Goal: Information Seeking & Learning: Understand process/instructions

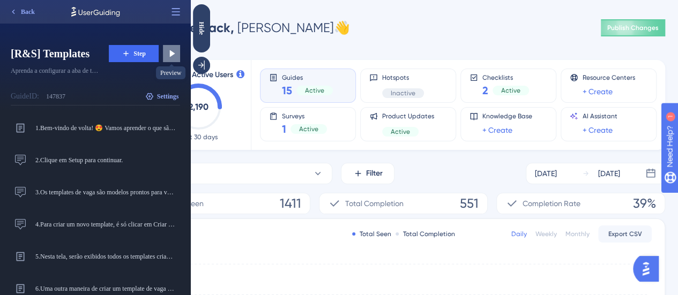
click at [167, 52] on icon at bounding box center [171, 53] width 11 height 11
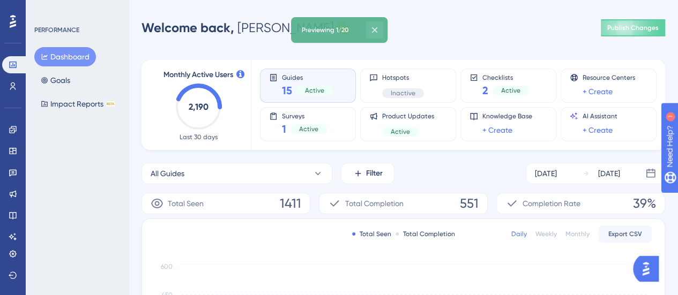
click at [377, 27] on icon at bounding box center [374, 30] width 11 height 11
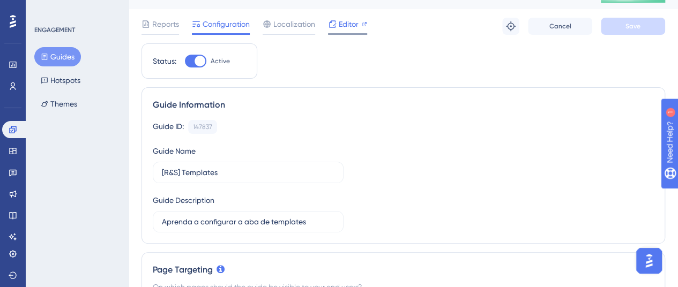
scroll to position [20, 0]
click at [344, 18] on span "Editor" at bounding box center [349, 24] width 20 height 13
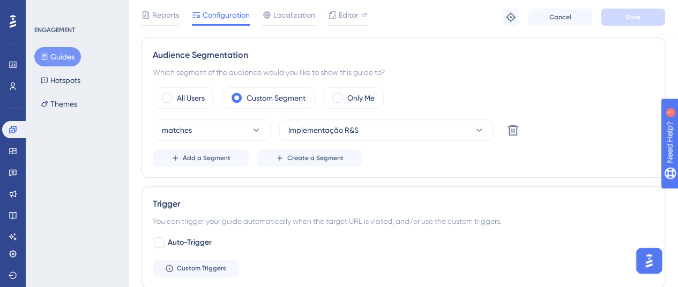
scroll to position [374, 0]
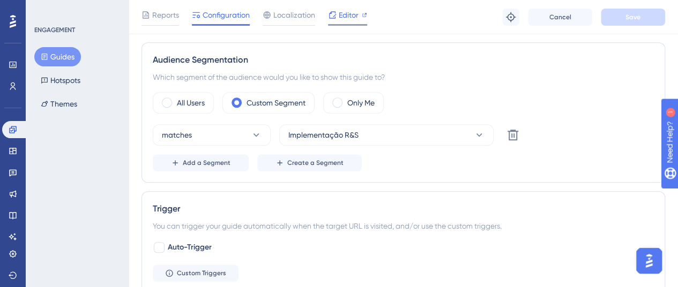
click at [345, 20] on span "Editor" at bounding box center [349, 15] width 20 height 13
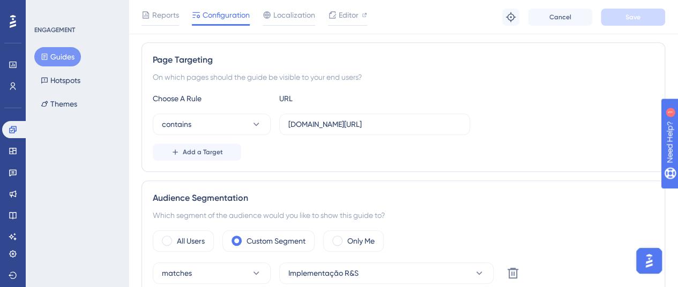
scroll to position [0, 0]
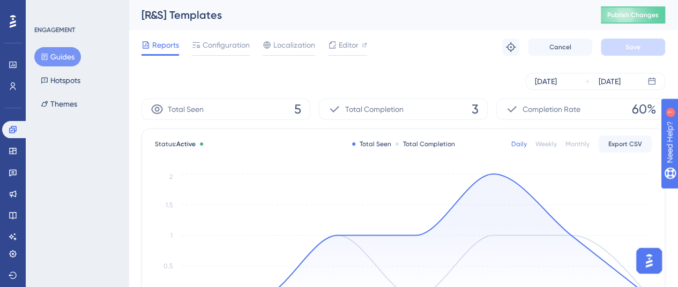
click at [54, 50] on button "Guides" at bounding box center [57, 56] width 47 height 19
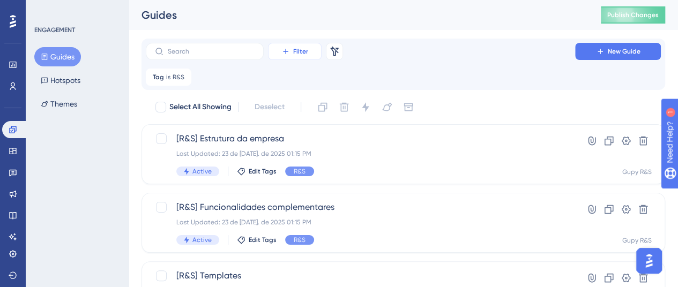
click at [311, 54] on button "Filter" at bounding box center [295, 51] width 54 height 17
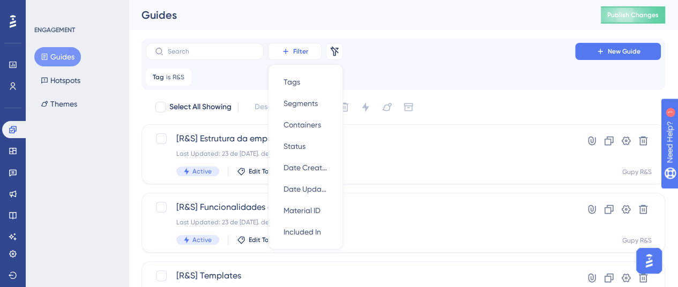
scroll to position [13, 0]
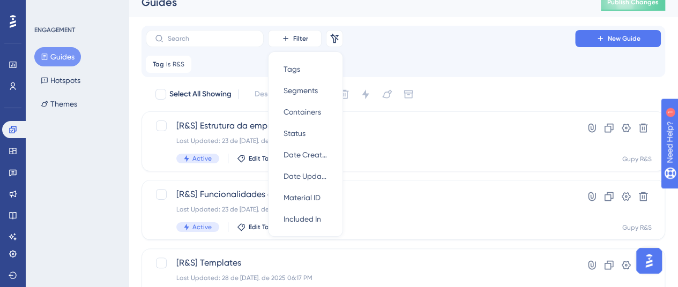
click at [428, 32] on div "Filter Tags Tags Segments Segments Containers Containers Status Status Date Cre…" at bounding box center [403, 38] width 515 height 17
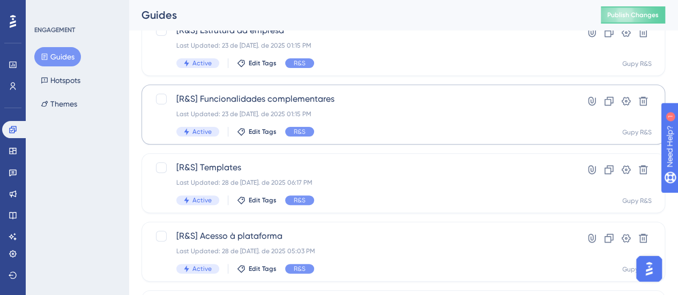
scroll to position [109, 0]
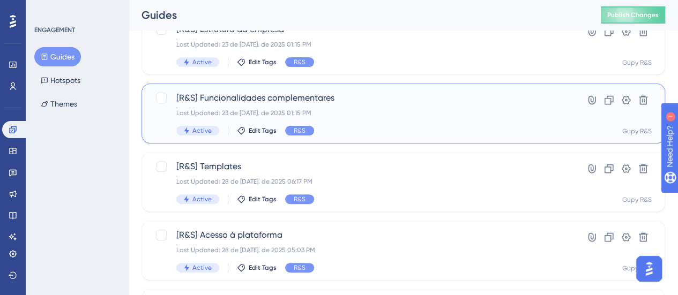
click at [299, 103] on span "[R&S] Funcionalidades complementares" at bounding box center [360, 98] width 368 height 13
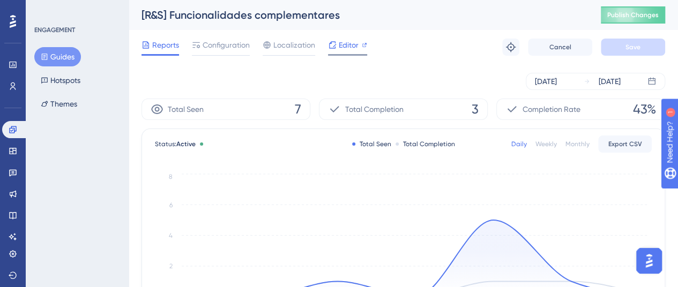
click at [346, 42] on span "Editor" at bounding box center [349, 45] width 20 height 13
click at [62, 53] on button "Guides" at bounding box center [57, 56] width 47 height 19
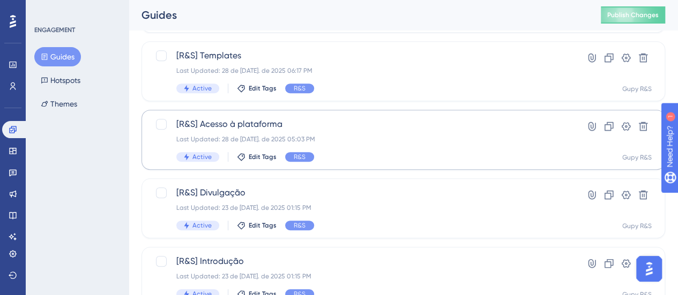
scroll to position [266, 0]
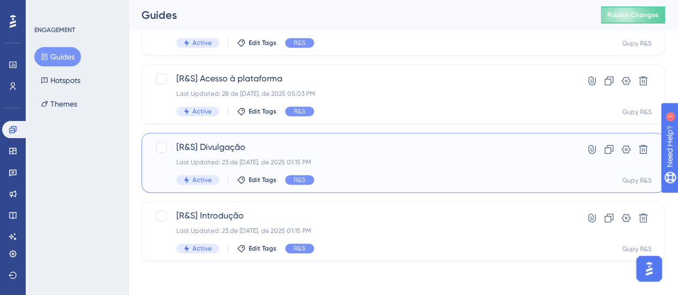
click at [277, 146] on span "[R&S] Divulgação" at bounding box center [360, 147] width 368 height 13
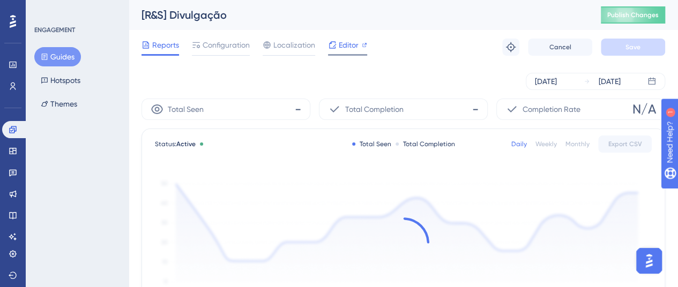
click at [330, 47] on icon at bounding box center [332, 45] width 9 height 9
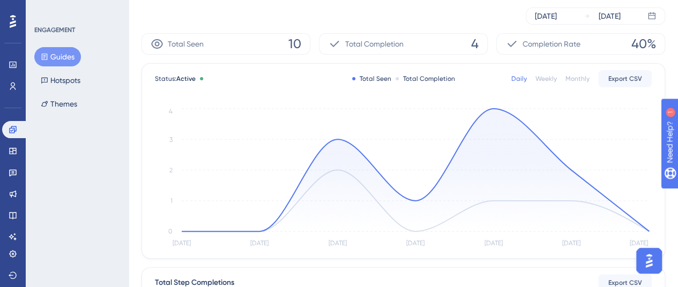
scroll to position [0, 8]
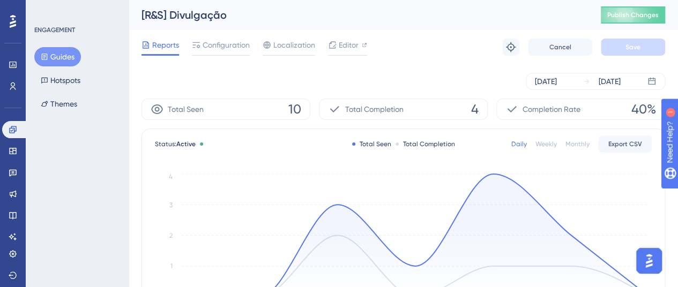
click at [61, 57] on button "Guides" at bounding box center [57, 56] width 47 height 19
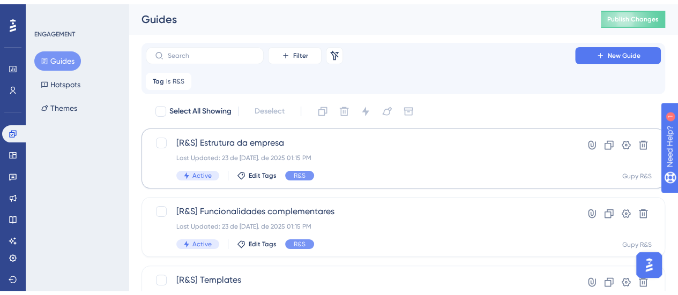
scroll to position [266, 0]
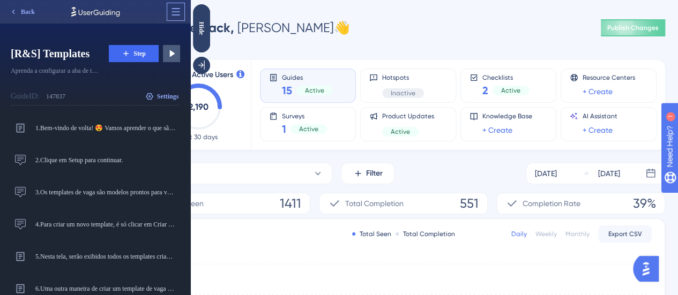
click at [173, 11] on icon at bounding box center [175, 11] width 11 height 11
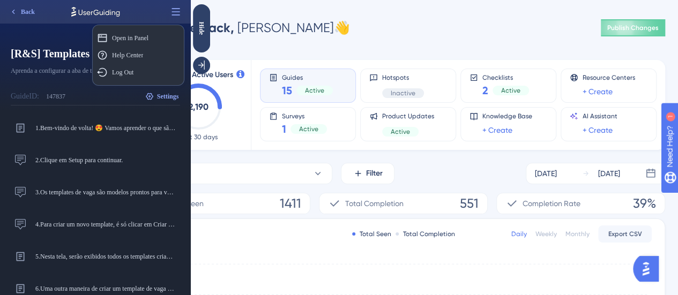
click at [147, 11] on div at bounding box center [74, 14] width 149 height 28
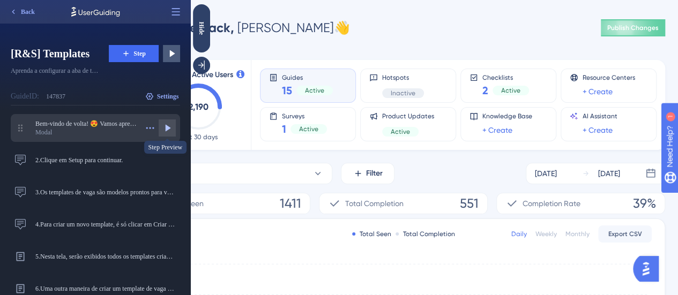
click at [170, 125] on icon at bounding box center [167, 128] width 11 height 11
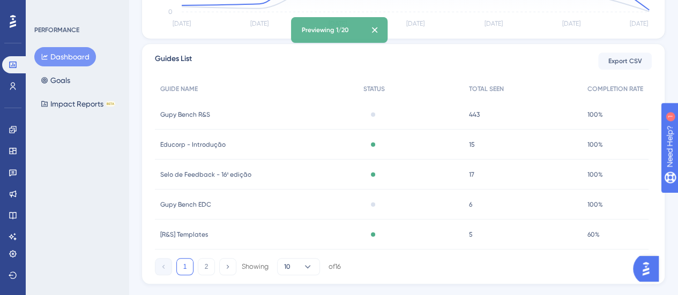
click at [331, 32] on div "Previewing 1/20" at bounding box center [325, 30] width 47 height 9
click at [375, 31] on icon at bounding box center [374, 30] width 11 height 11
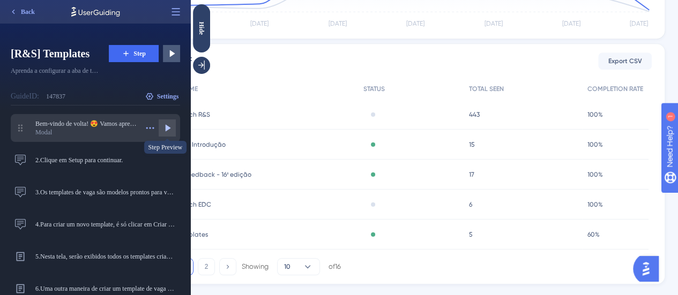
click at [164, 133] on button at bounding box center [167, 128] width 17 height 17
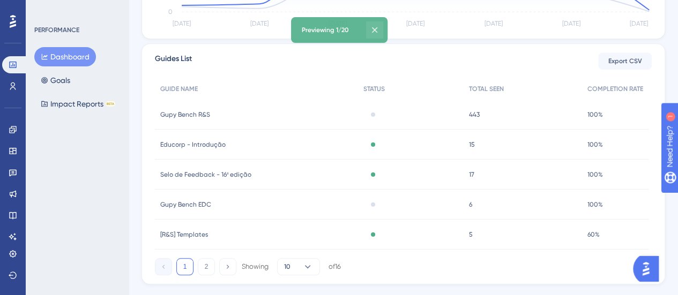
click at [377, 29] on icon at bounding box center [374, 30] width 11 height 11
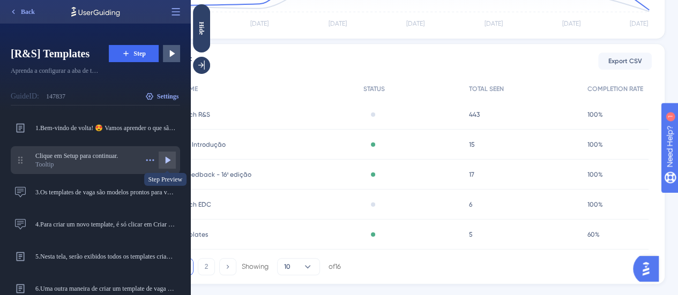
click at [162, 163] on icon at bounding box center [167, 160] width 11 height 11
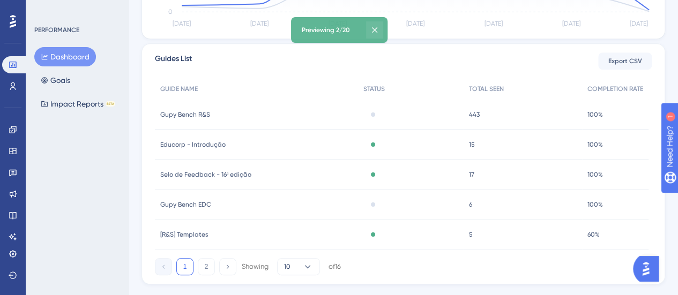
click at [378, 31] on icon at bounding box center [374, 30] width 11 height 11
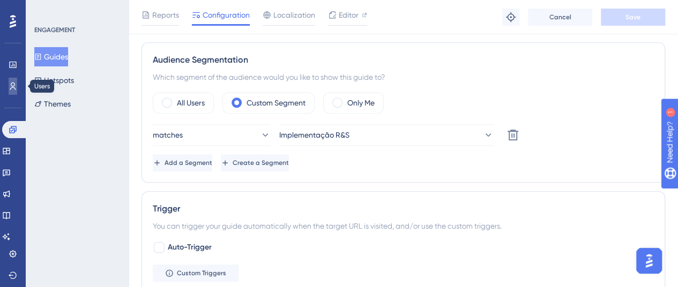
click at [13, 88] on icon at bounding box center [13, 86] width 9 height 9
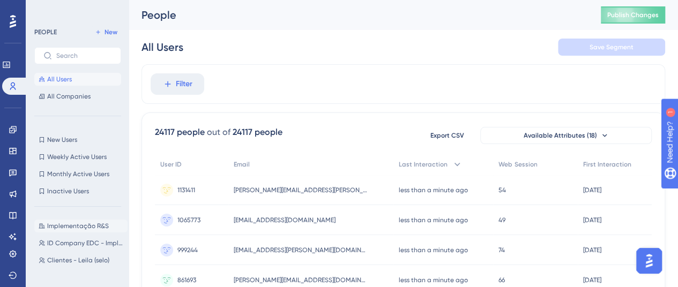
click at [91, 226] on span "Implementação R&S" at bounding box center [78, 226] width 62 height 9
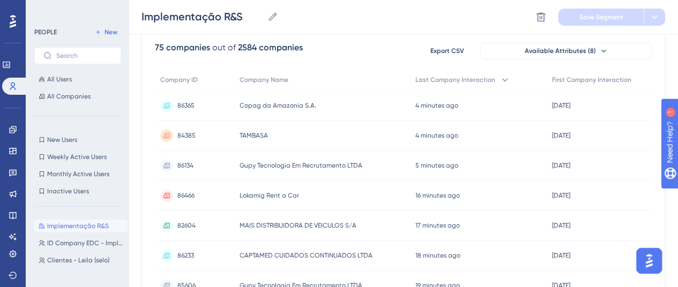
scroll to position [671, 0]
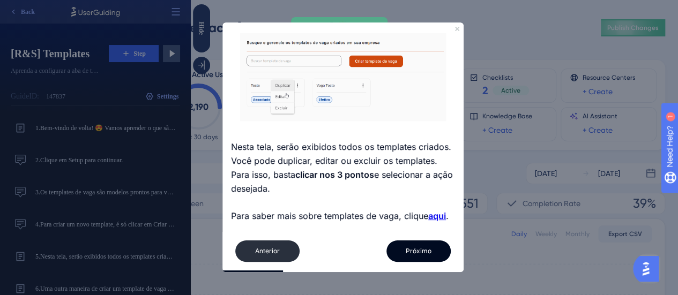
click at [262, 255] on button "Anterior" at bounding box center [267, 251] width 64 height 21
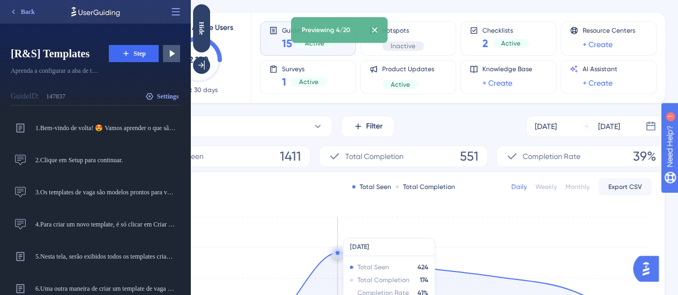
scroll to position [107, 0]
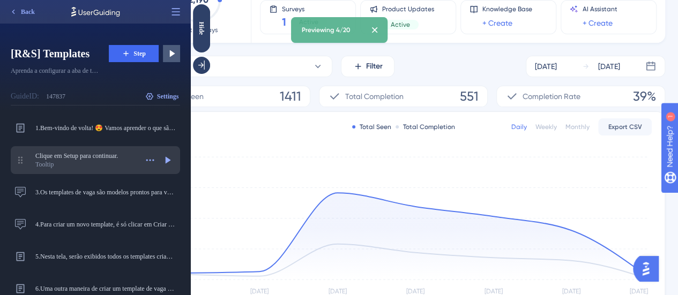
click at [58, 160] on div "Tooltip" at bounding box center [86, 164] width 102 height 9
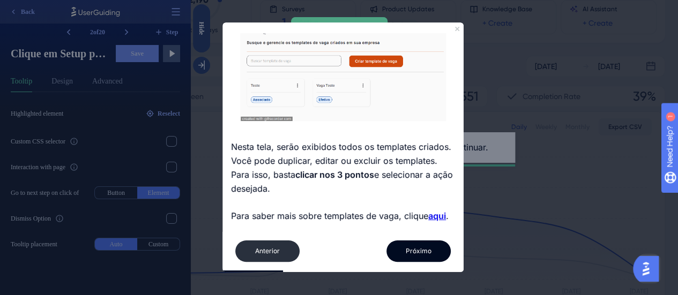
click at [289, 247] on button "Anterior" at bounding box center [267, 251] width 64 height 21
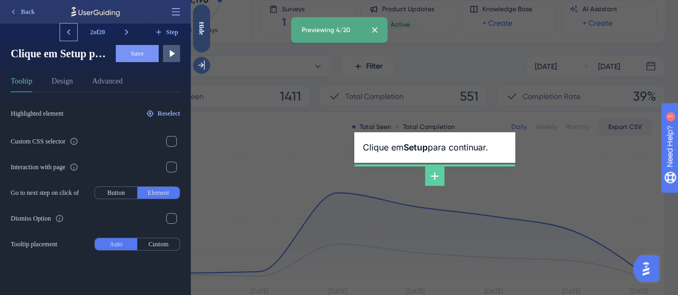
click at [68, 35] on icon at bounding box center [68, 32] width 11 height 11
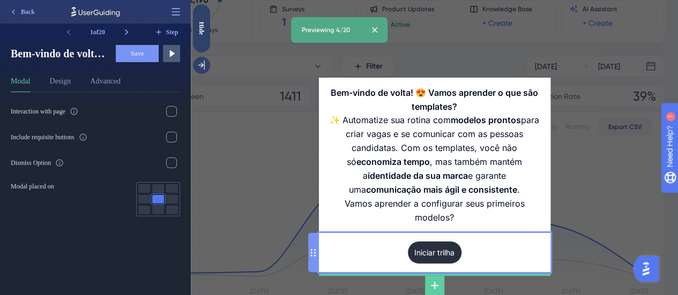
click at [436, 257] on input "Iniciar trilha" at bounding box center [435, 253] width 54 height 22
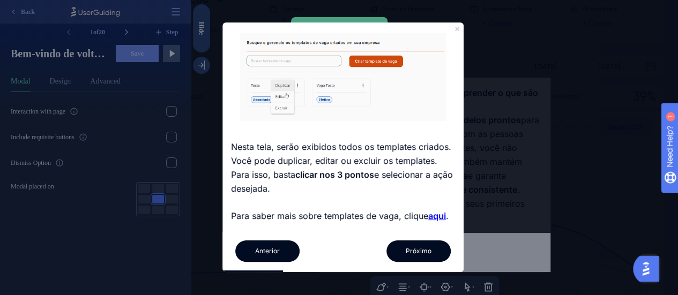
click at [438, 218] on link "aqui" at bounding box center [437, 217] width 18 height 14
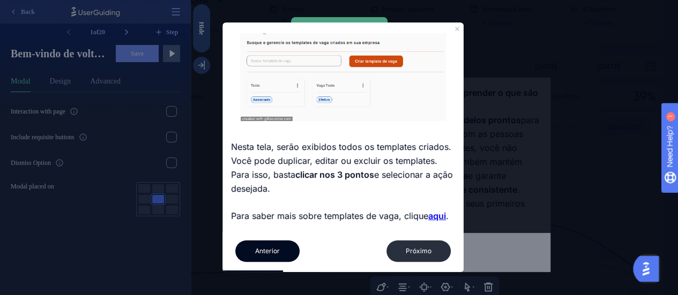
click at [436, 247] on button "Próximo" at bounding box center [418, 251] width 64 height 21
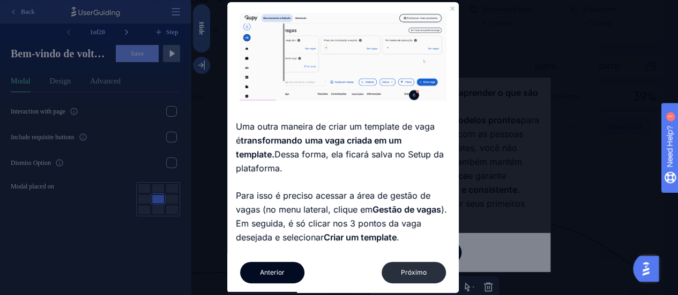
click at [407, 271] on button "Próximo" at bounding box center [414, 272] width 64 height 21
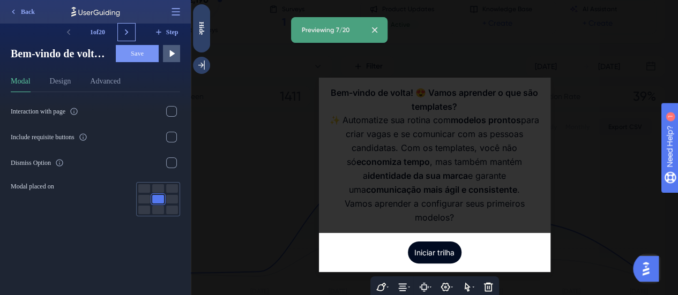
click at [120, 34] on button at bounding box center [126, 32] width 17 height 17
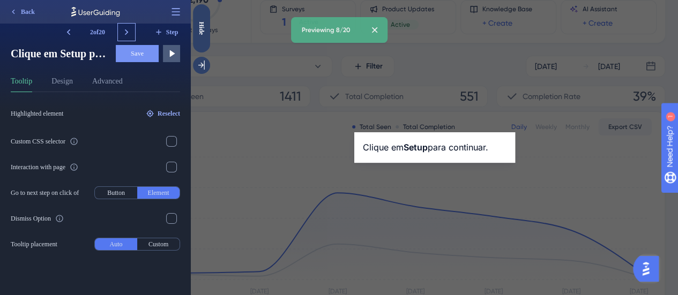
click at [123, 33] on icon at bounding box center [126, 32] width 11 height 11
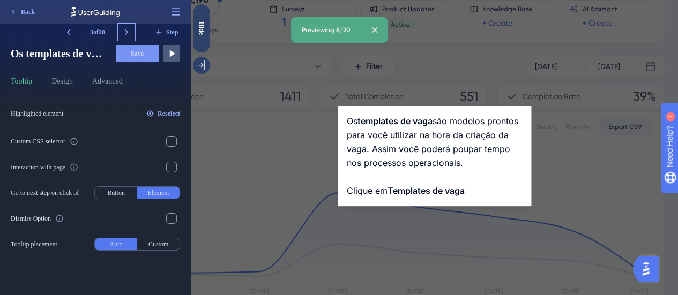
click at [123, 33] on icon at bounding box center [126, 32] width 11 height 11
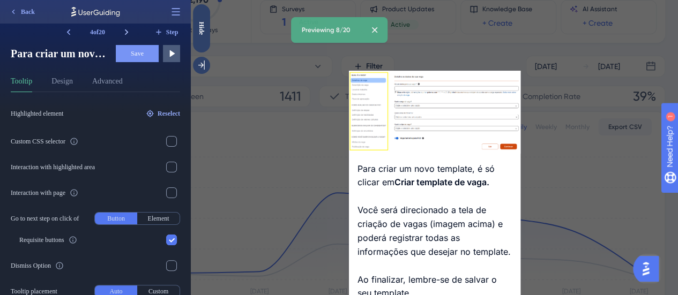
scroll to position [54, 0]
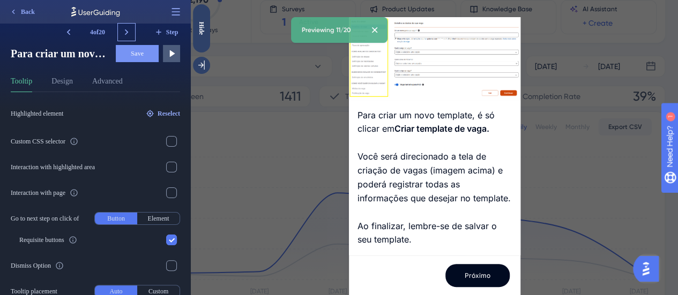
click at [125, 30] on icon at bounding box center [126, 32] width 3 height 6
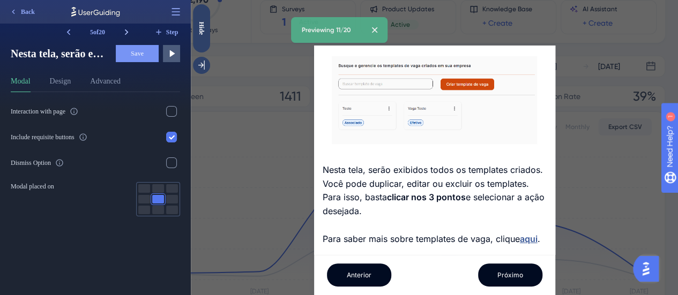
scroll to position [29, 0]
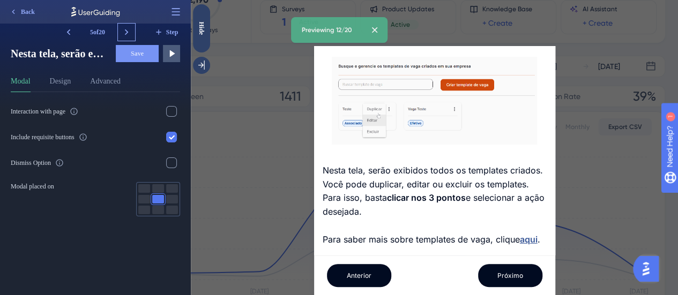
click at [125, 30] on icon at bounding box center [126, 32] width 3 height 6
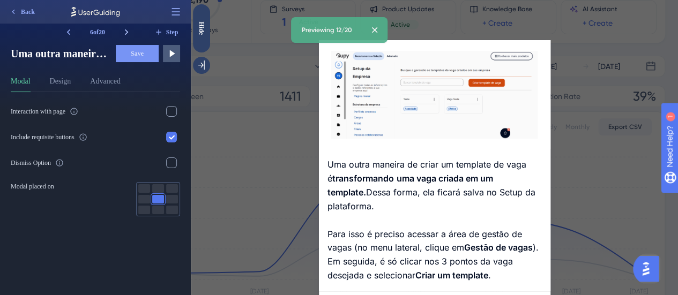
scroll to position [64, 0]
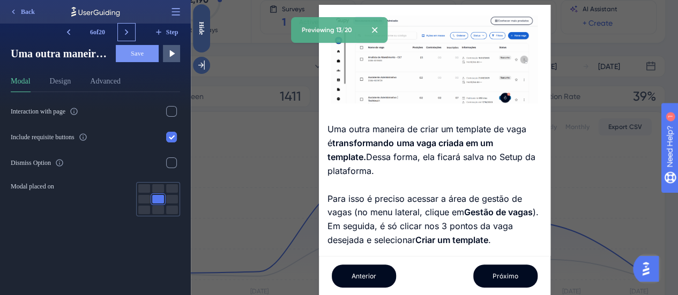
click at [125, 30] on icon at bounding box center [126, 32] width 3 height 6
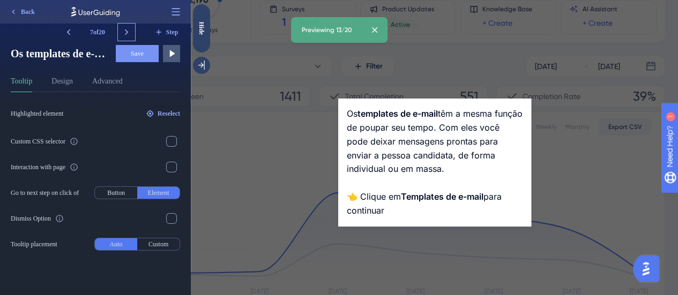
click at [125, 30] on icon at bounding box center [126, 32] width 3 height 6
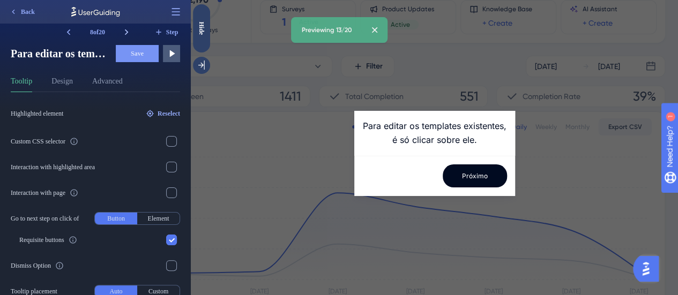
click at [125, 30] on icon at bounding box center [126, 32] width 3 height 6
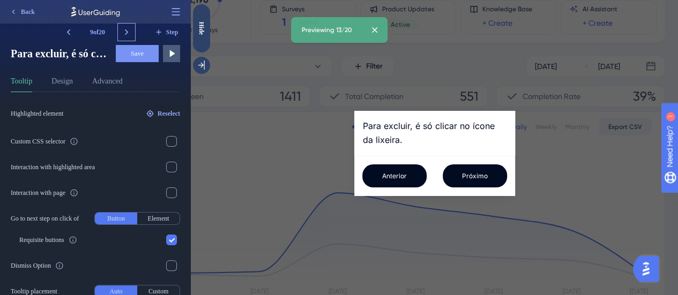
click at [125, 30] on icon at bounding box center [126, 32] width 3 height 6
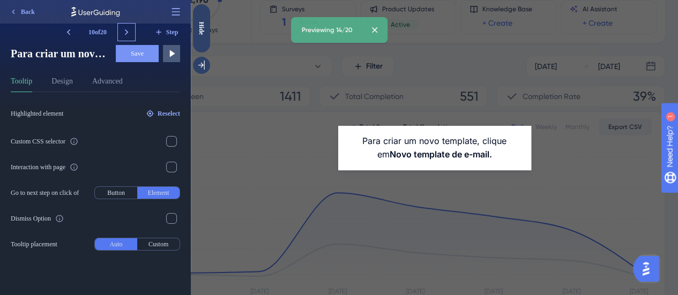
click at [125, 30] on icon at bounding box center [126, 32] width 3 height 6
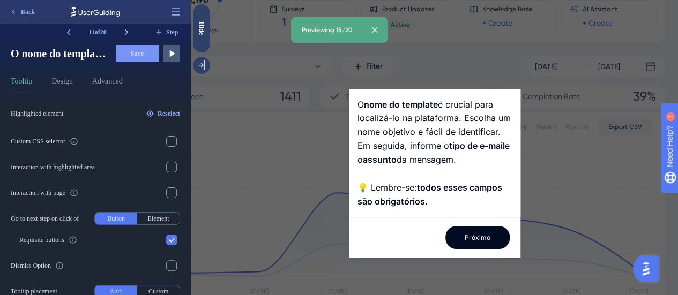
click at [125, 30] on icon at bounding box center [126, 32] width 3 height 6
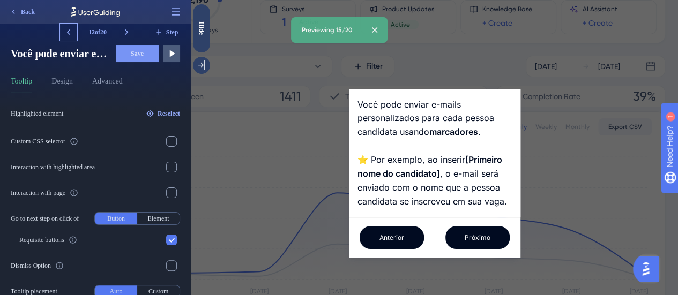
click at [72, 34] on icon at bounding box center [68, 32] width 11 height 11
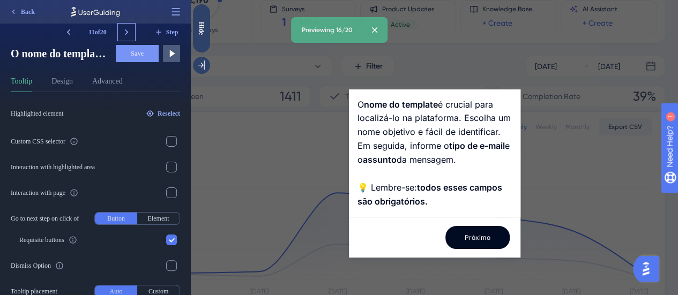
click at [127, 34] on icon at bounding box center [126, 32] width 11 height 11
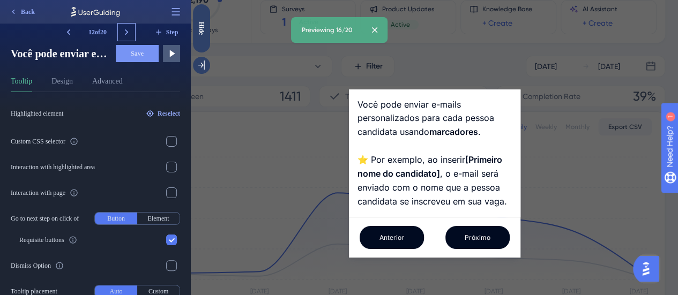
click at [127, 34] on icon at bounding box center [126, 32] width 11 height 11
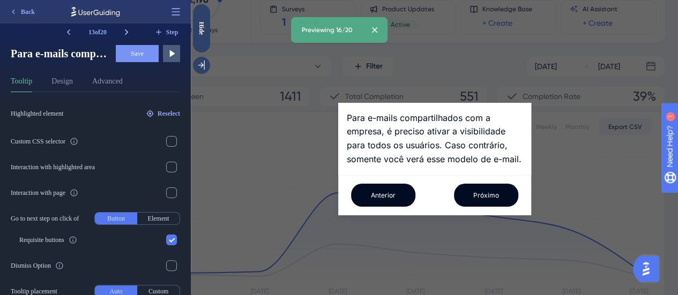
click at [127, 35] on icon at bounding box center [126, 32] width 11 height 11
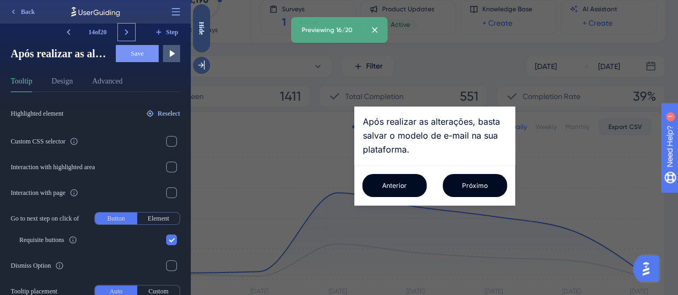
click at [127, 35] on icon at bounding box center [126, 32] width 11 height 11
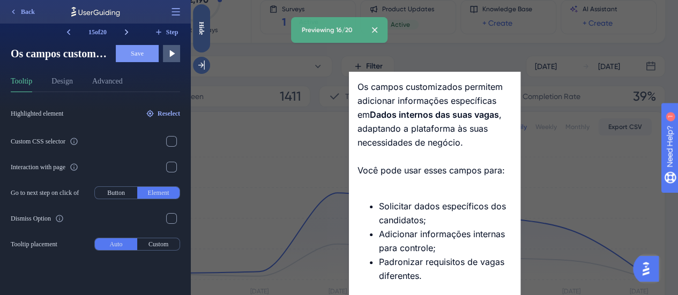
scroll to position [53, 0]
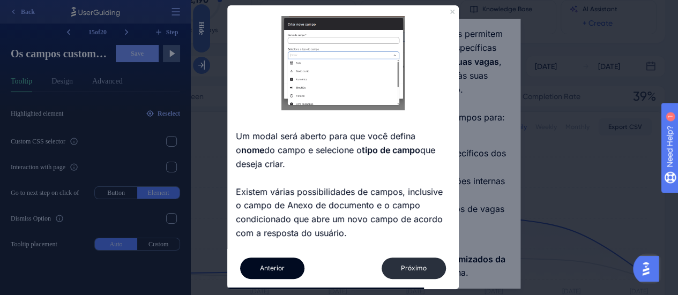
click at [410, 266] on button "Próximo" at bounding box center [414, 268] width 64 height 21
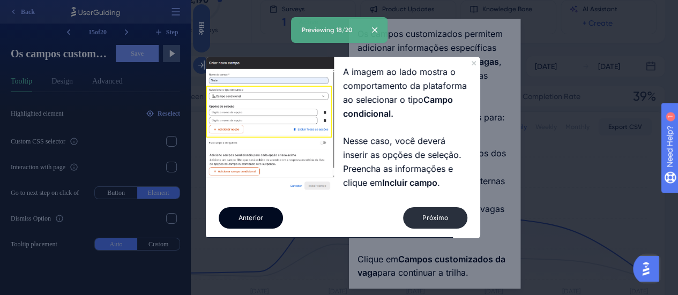
click at [441, 214] on button "Próximo" at bounding box center [435, 217] width 64 height 21
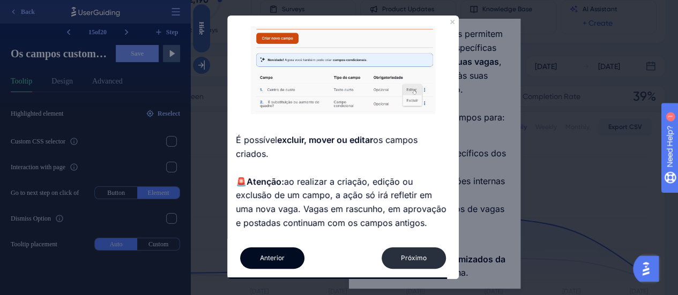
click at [428, 253] on button "Próximo" at bounding box center [414, 258] width 64 height 21
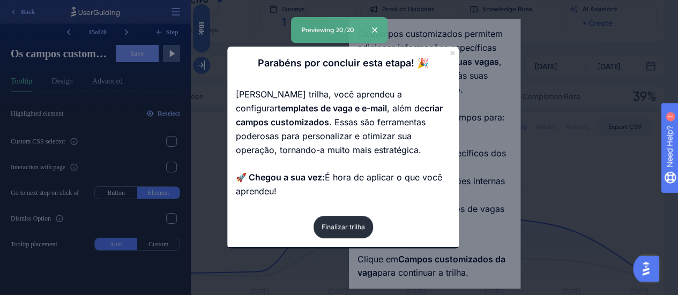
click at [350, 224] on button "Finalizar trilha" at bounding box center [343, 226] width 59 height 23
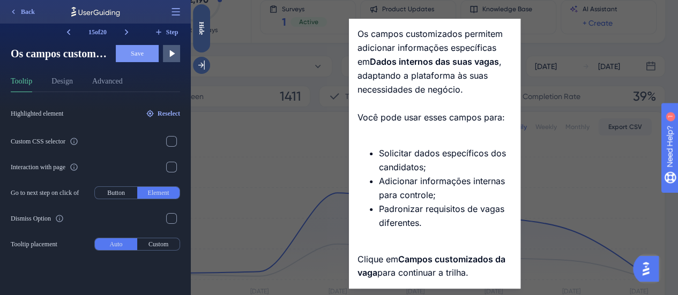
click at [16, 16] on div at bounding box center [74, 14] width 140 height 28
click at [16, 13] on div at bounding box center [74, 14] width 140 height 28
click at [27, 13] on div at bounding box center [74, 14] width 140 height 28
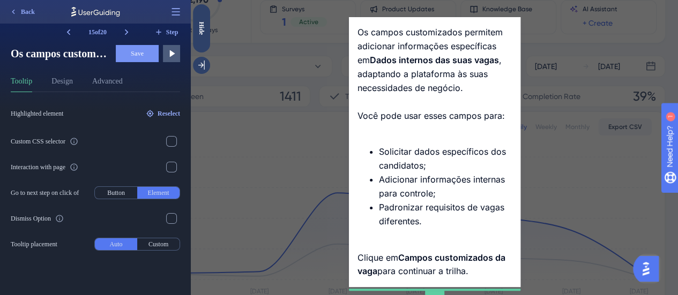
scroll to position [0, 0]
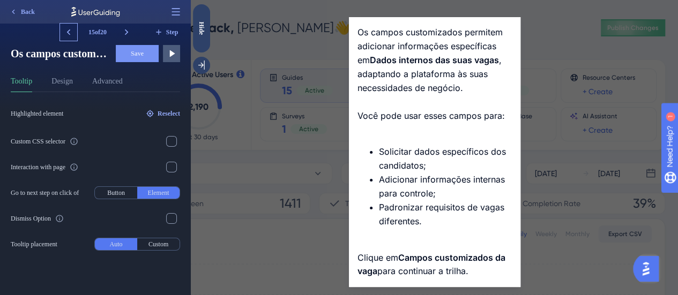
click at [69, 31] on icon at bounding box center [68, 32] width 3 height 6
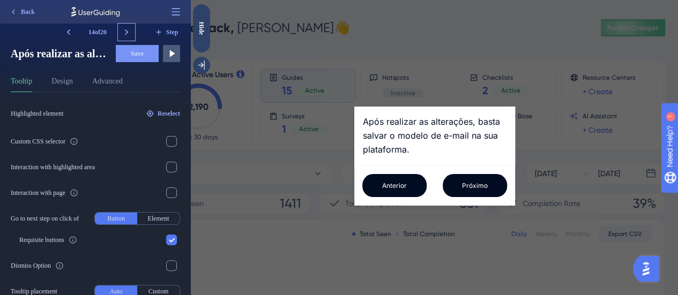
click at [124, 29] on icon at bounding box center [126, 32] width 11 height 11
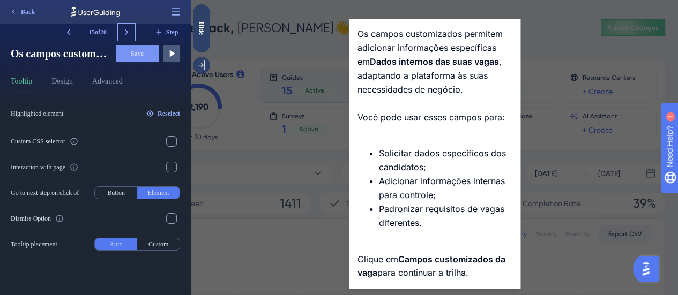
click at [124, 29] on icon at bounding box center [126, 32] width 11 height 11
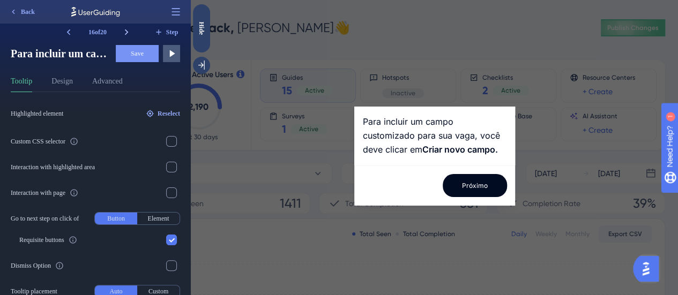
scroll to position [0, 0]
click at [124, 29] on icon at bounding box center [126, 32] width 11 height 11
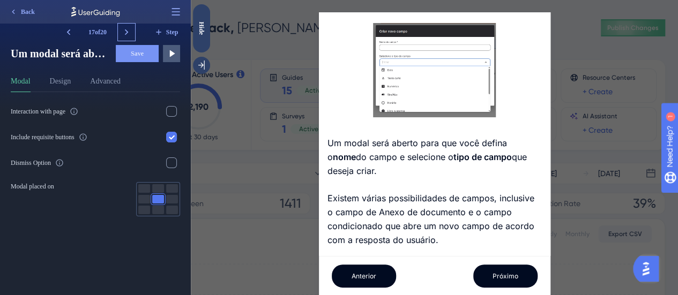
click at [124, 29] on icon at bounding box center [126, 32] width 11 height 11
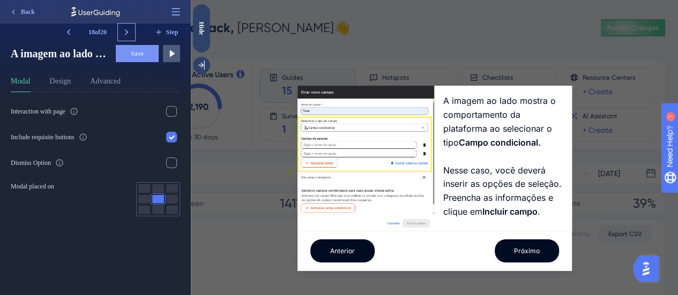
click at [124, 29] on icon at bounding box center [126, 32] width 11 height 11
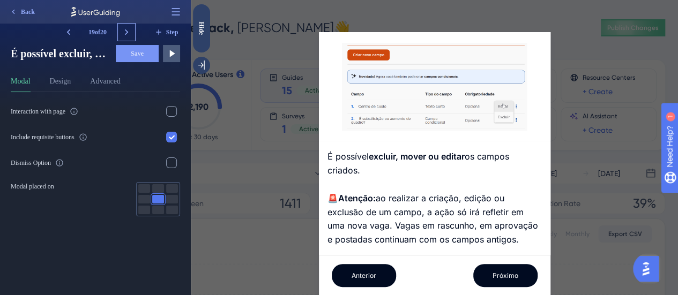
click at [124, 29] on icon at bounding box center [126, 32] width 11 height 11
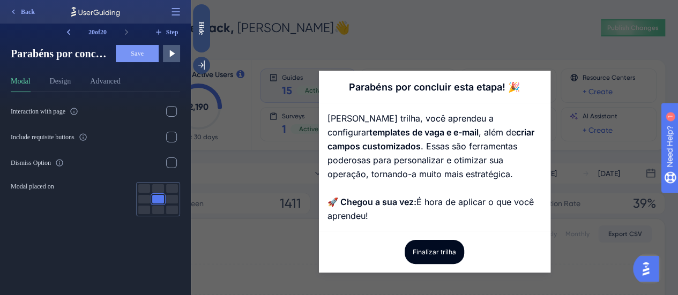
click at [21, 11] on div at bounding box center [74, 14] width 140 height 28
click at [12, 10] on div at bounding box center [74, 14] width 140 height 28
click at [24, 9] on div at bounding box center [74, 14] width 140 height 28
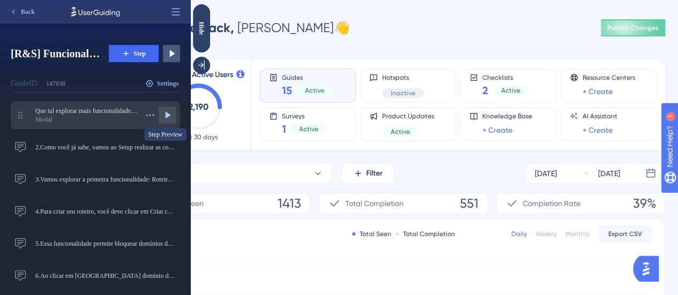
click at [162, 114] on icon at bounding box center [167, 115] width 11 height 11
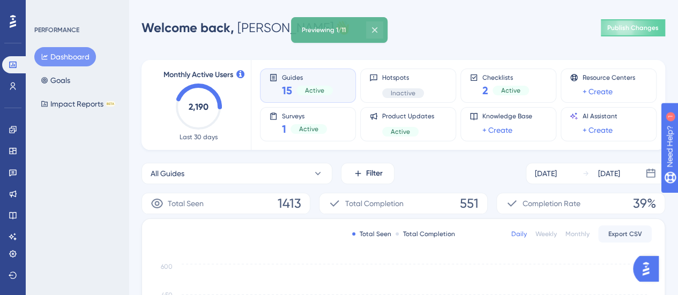
click at [378, 34] on icon at bounding box center [374, 30] width 11 height 11
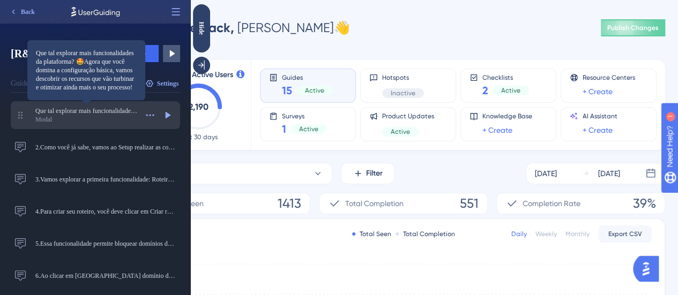
click at [64, 113] on span "Que tal explorar mais funcionalidades da plataforma? 🤩Agora que você domina a c…" at bounding box center [86, 111] width 102 height 9
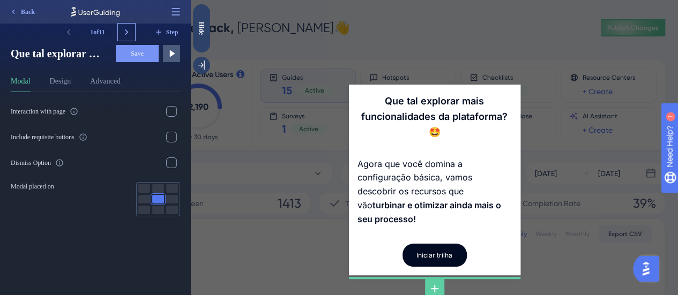
click at [125, 32] on icon at bounding box center [126, 32] width 11 height 11
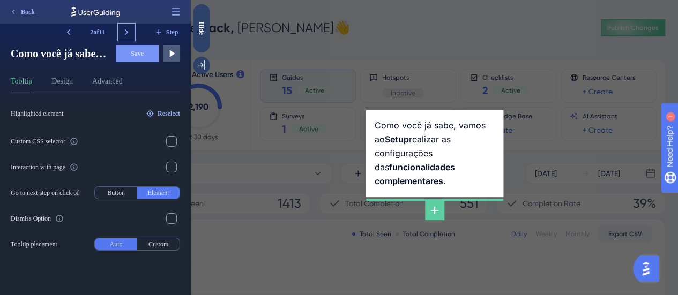
click at [125, 32] on icon at bounding box center [126, 32] width 11 height 11
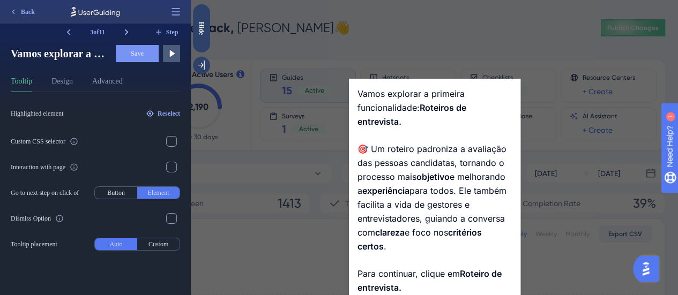
scroll to position [31, 0]
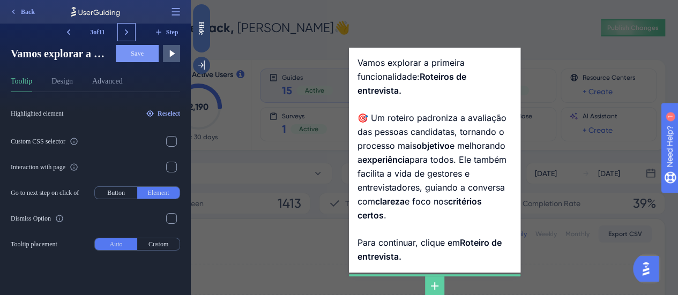
click at [125, 32] on icon at bounding box center [126, 32] width 11 height 11
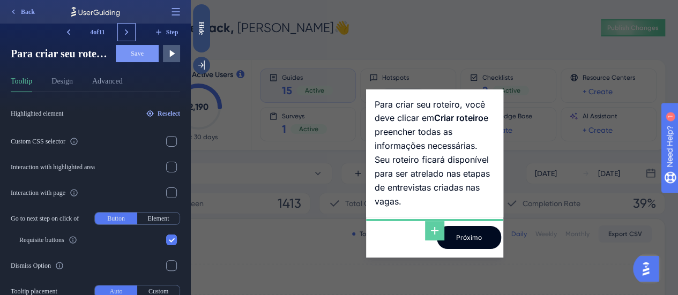
click at [125, 32] on icon at bounding box center [126, 32] width 11 height 11
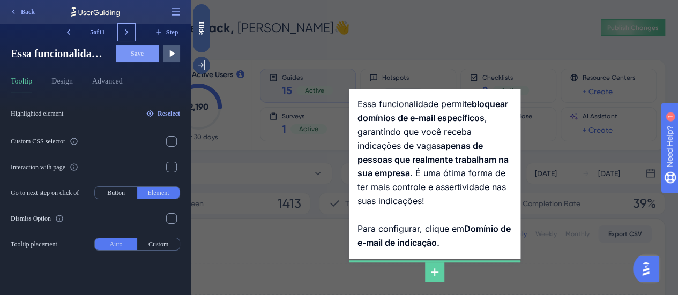
click at [125, 32] on icon at bounding box center [126, 32] width 11 height 11
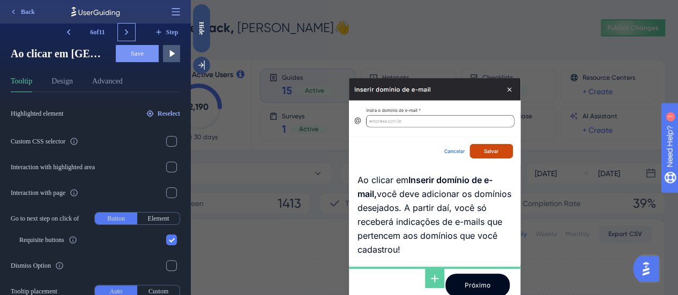
click at [125, 32] on icon at bounding box center [126, 32] width 11 height 11
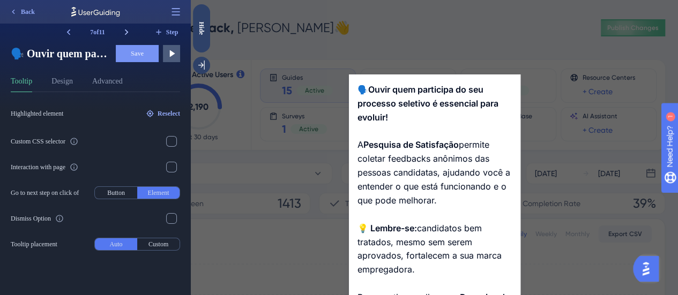
scroll to position [53, 0]
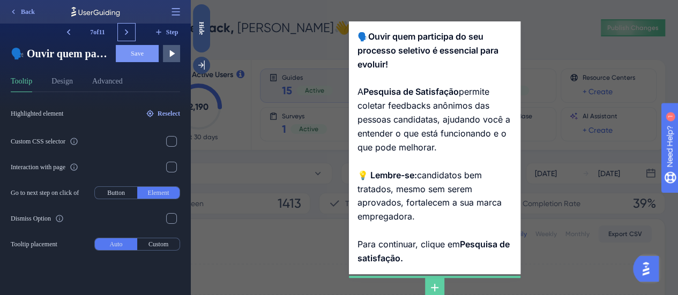
click at [125, 32] on icon at bounding box center [126, 32] width 11 height 11
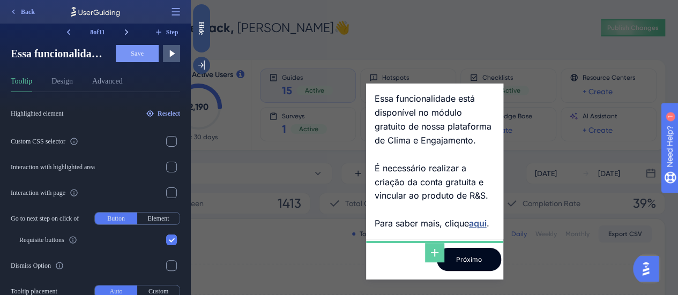
scroll to position [0, 0]
click at [124, 32] on icon at bounding box center [126, 32] width 11 height 11
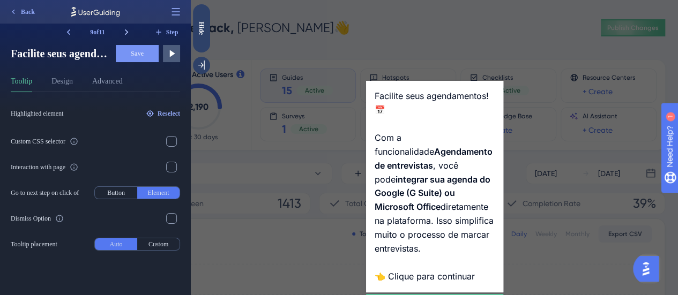
scroll to position [20, 0]
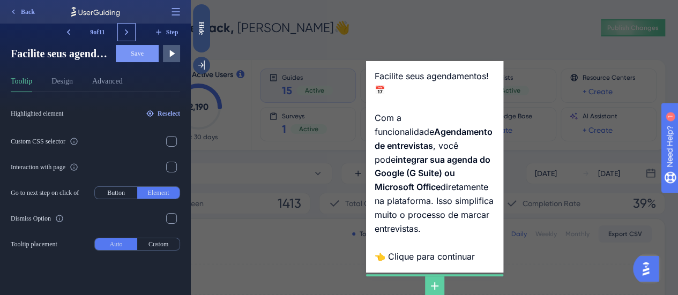
click at [124, 32] on icon at bounding box center [126, 32] width 11 height 11
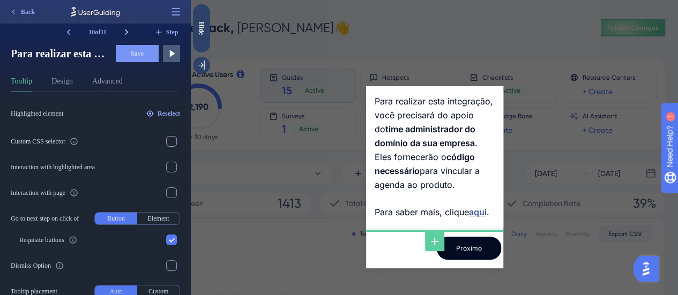
scroll to position [0, 0]
click at [124, 32] on icon at bounding box center [126, 32] width 11 height 11
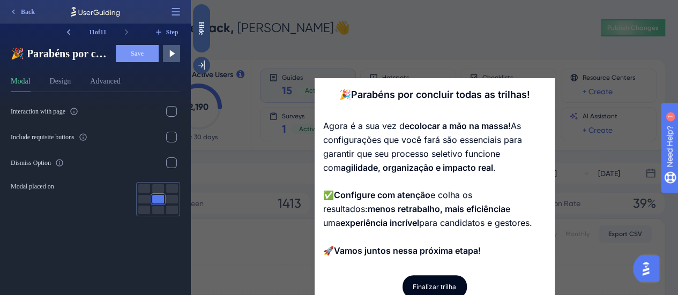
scroll to position [34, 0]
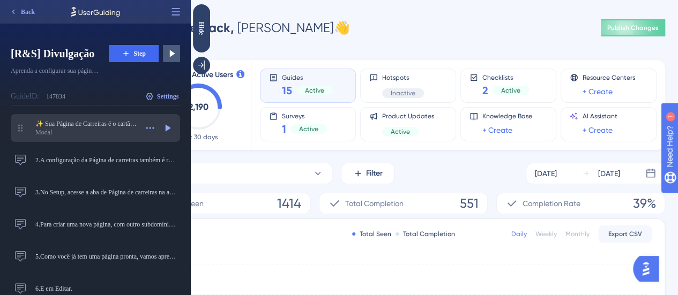
click at [137, 129] on div "✨ Sua Página de Carreiras é o cartão de visitas da sua empresa para os candidat…" at bounding box center [95, 128] width 169 height 28
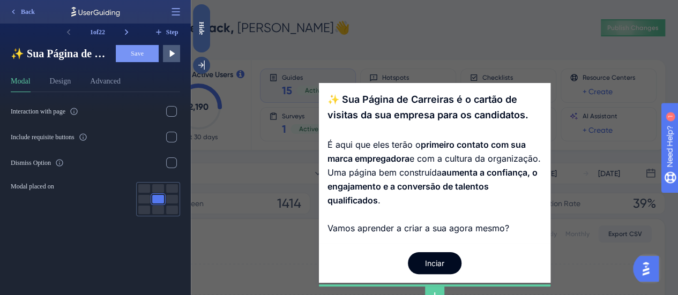
scroll to position [22, 0]
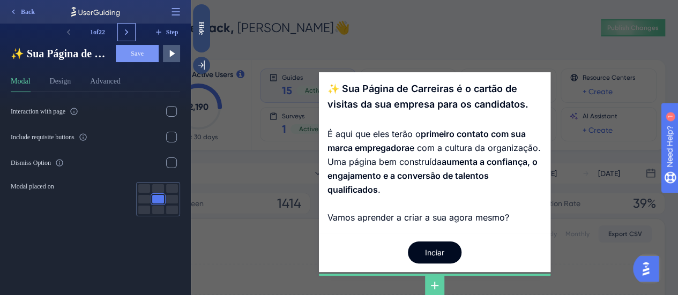
click at [126, 30] on icon at bounding box center [126, 32] width 3 height 6
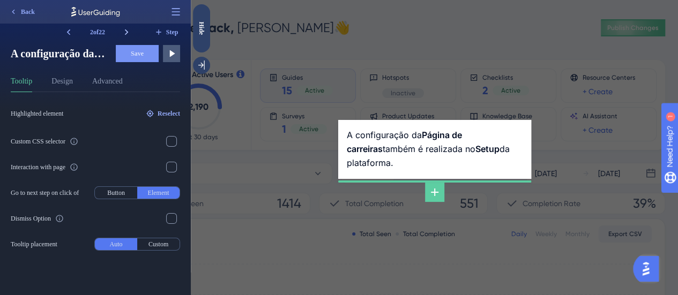
scroll to position [0, 0]
click at [126, 30] on icon at bounding box center [126, 32] width 3 height 6
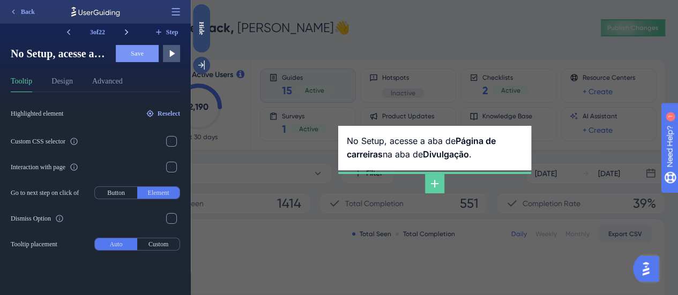
click at [126, 30] on icon at bounding box center [126, 32] width 3 height 6
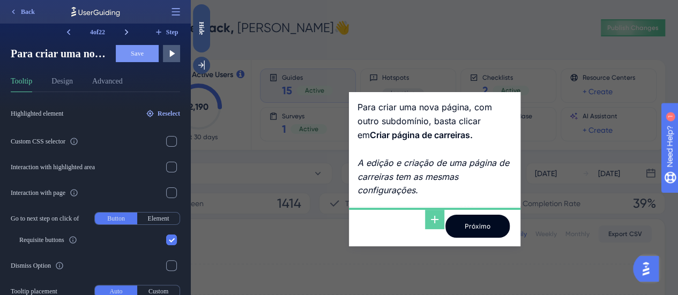
click at [126, 30] on icon at bounding box center [126, 32] width 3 height 6
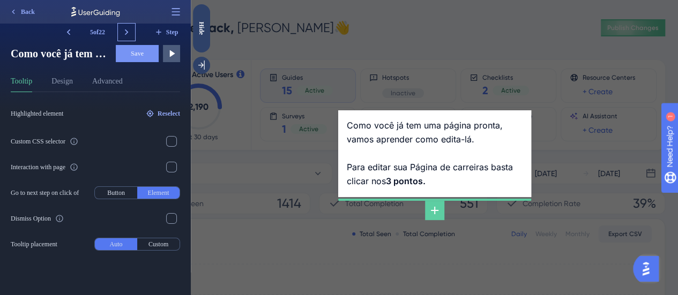
click at [126, 30] on icon at bounding box center [126, 32] width 3 height 6
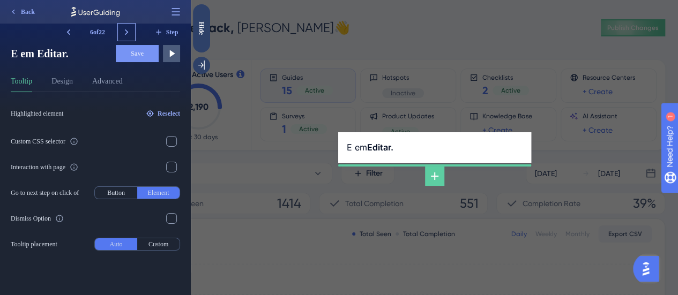
click at [126, 30] on icon at bounding box center [126, 32] width 3 height 6
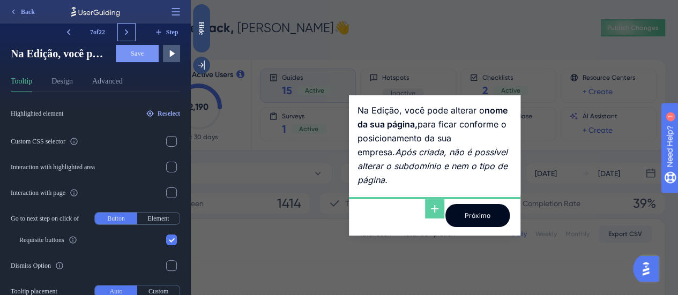
click at [126, 30] on icon at bounding box center [126, 32] width 3 height 6
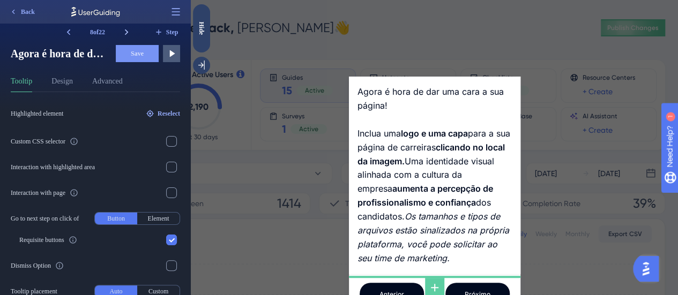
scroll to position [42, 0]
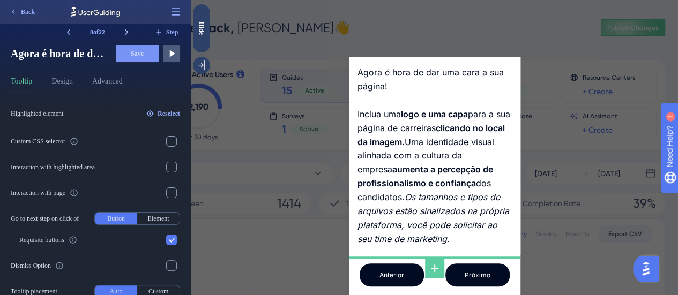
click at [126, 30] on icon at bounding box center [126, 32] width 3 height 6
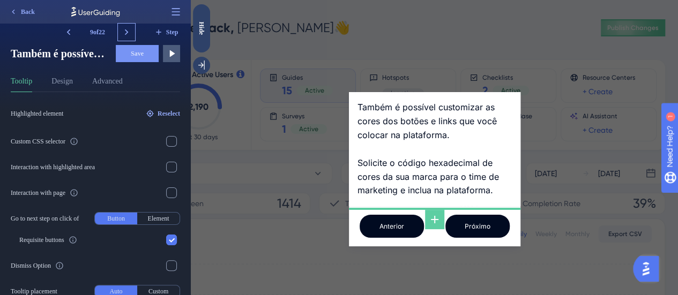
click at [126, 30] on icon at bounding box center [126, 32] width 3 height 6
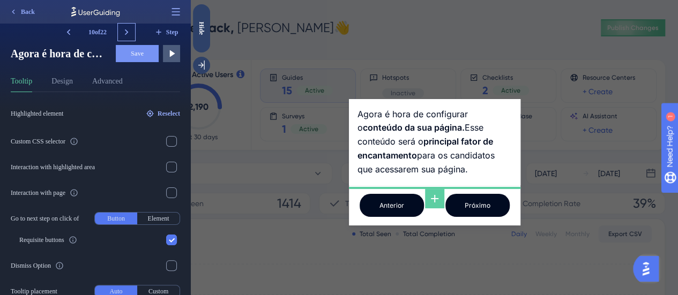
click at [126, 30] on icon at bounding box center [126, 32] width 3 height 6
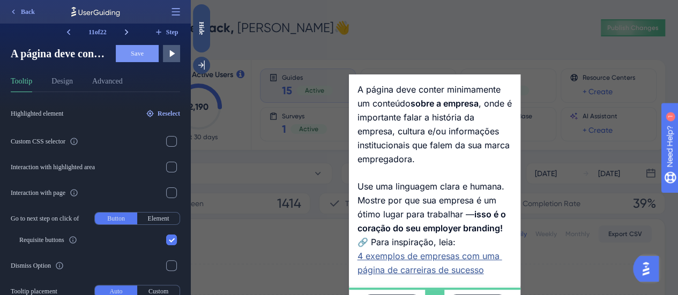
scroll to position [30, 0]
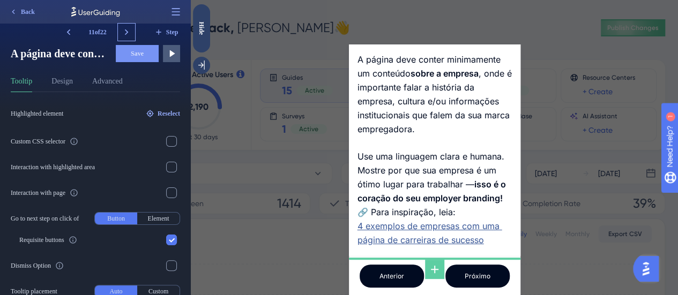
click at [126, 30] on icon at bounding box center [126, 32] width 3 height 6
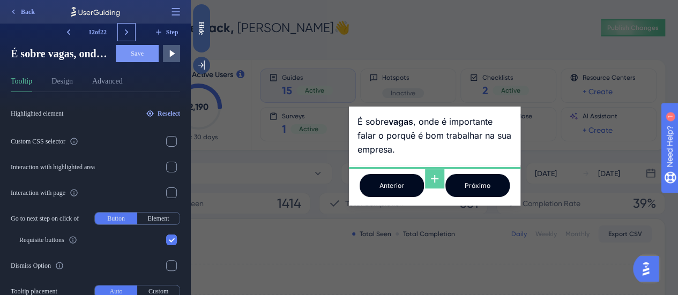
click at [126, 30] on icon at bounding box center [126, 32] width 3 height 6
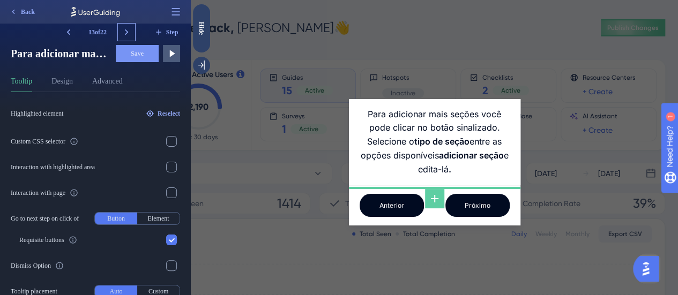
click at [126, 30] on icon at bounding box center [126, 32] width 3 height 6
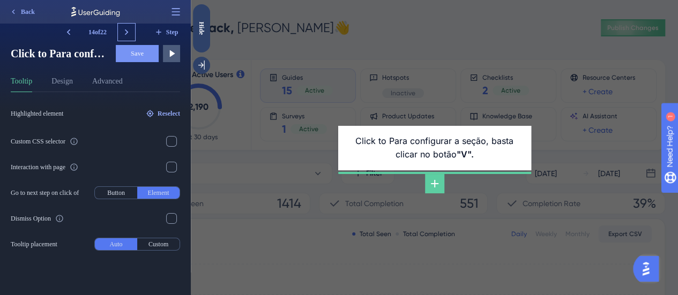
click at [126, 30] on icon at bounding box center [126, 32] width 3 height 6
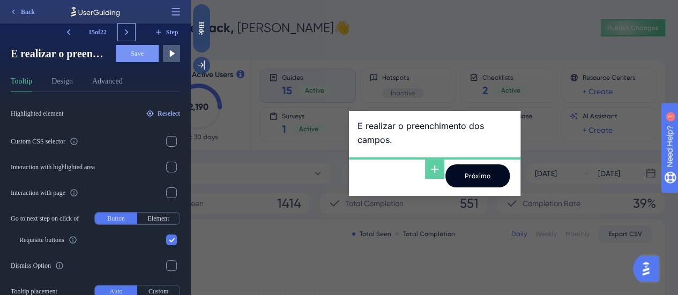
click at [126, 30] on icon at bounding box center [126, 32] width 3 height 6
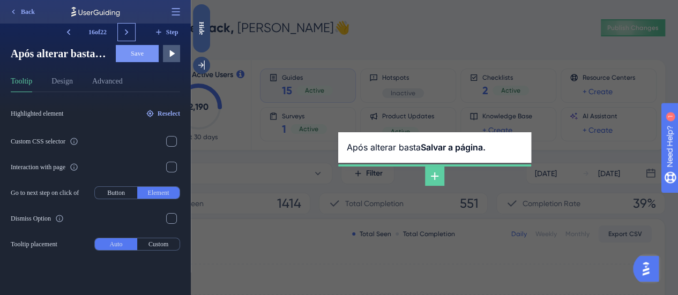
click at [126, 30] on icon at bounding box center [126, 32] width 3 height 6
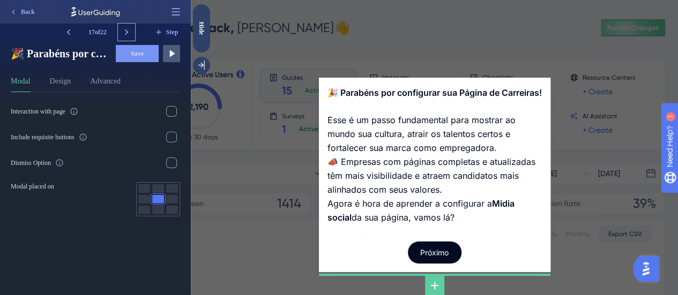
click at [126, 30] on icon at bounding box center [126, 32] width 3 height 6
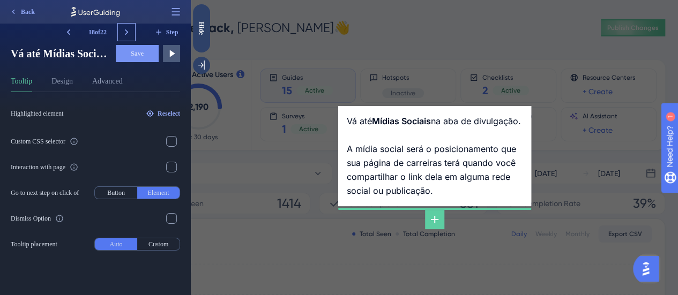
click at [126, 30] on icon at bounding box center [126, 32] width 3 height 6
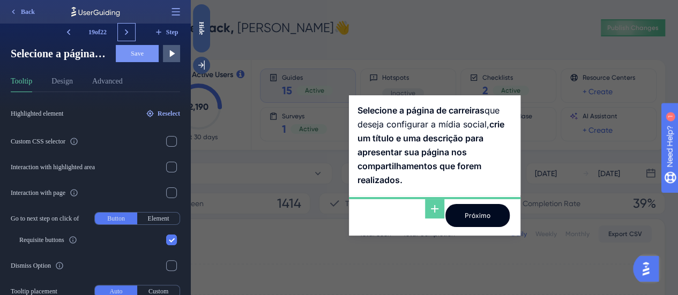
click at [126, 30] on icon at bounding box center [126, 32] width 3 height 6
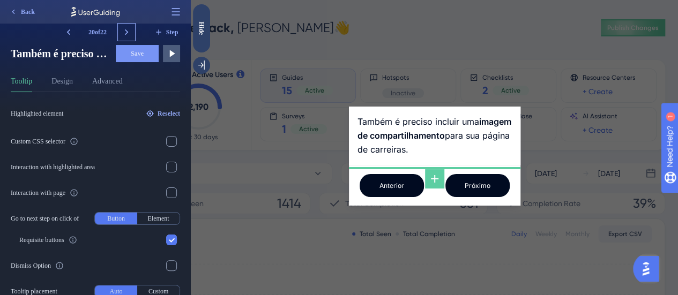
click at [126, 30] on icon at bounding box center [126, 32] width 3 height 6
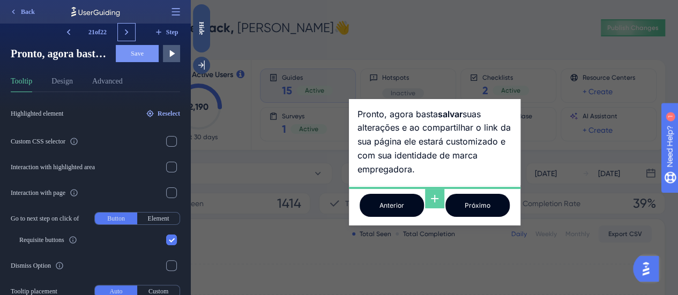
click at [126, 30] on icon at bounding box center [126, 32] width 3 height 6
